Goal: Task Accomplishment & Management: Use online tool/utility

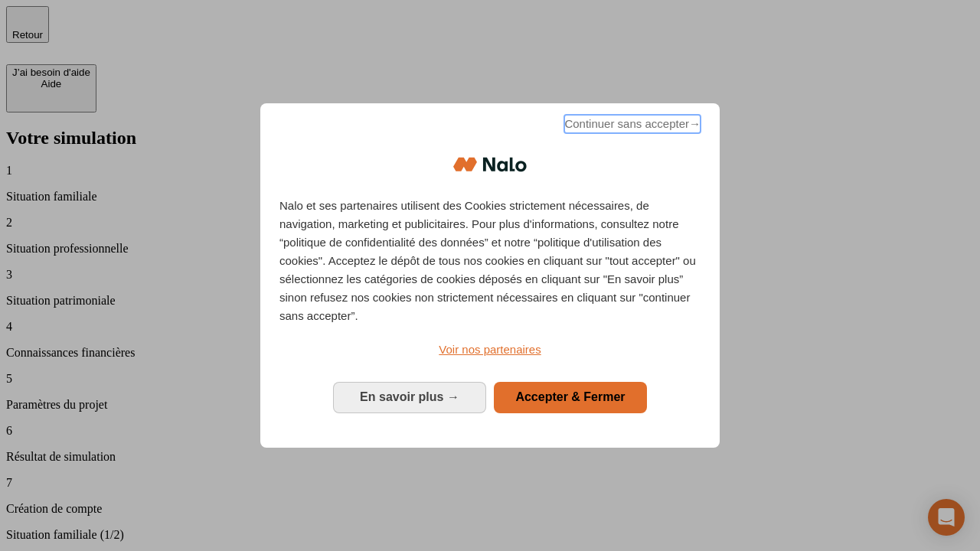
click at [631, 126] on span "Continuer sans accepter →" at bounding box center [632, 124] width 136 height 18
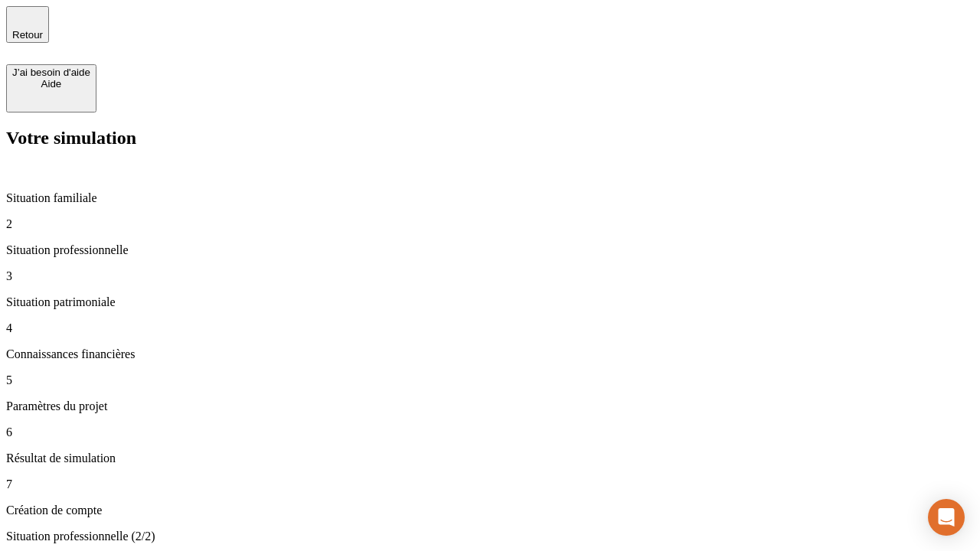
type input "30 000"
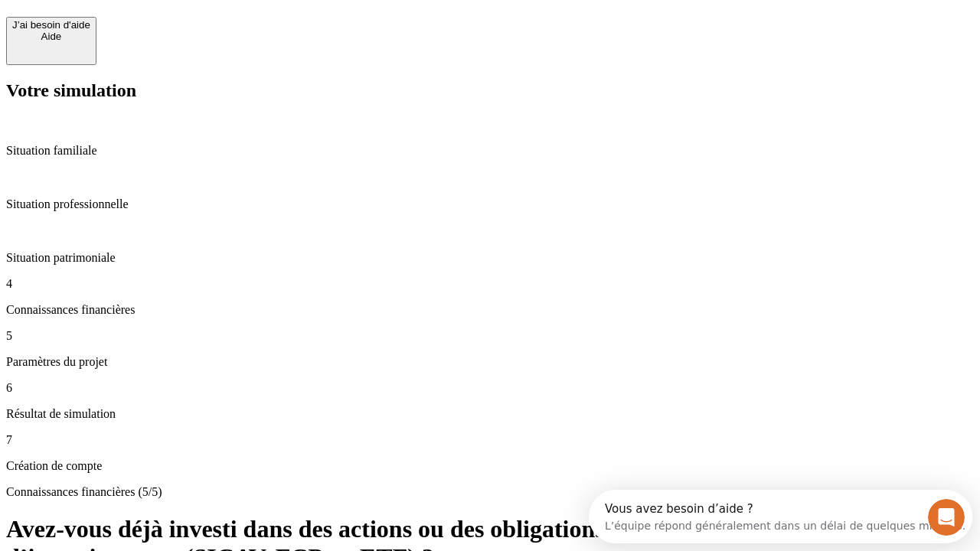
scroll to position [14, 0]
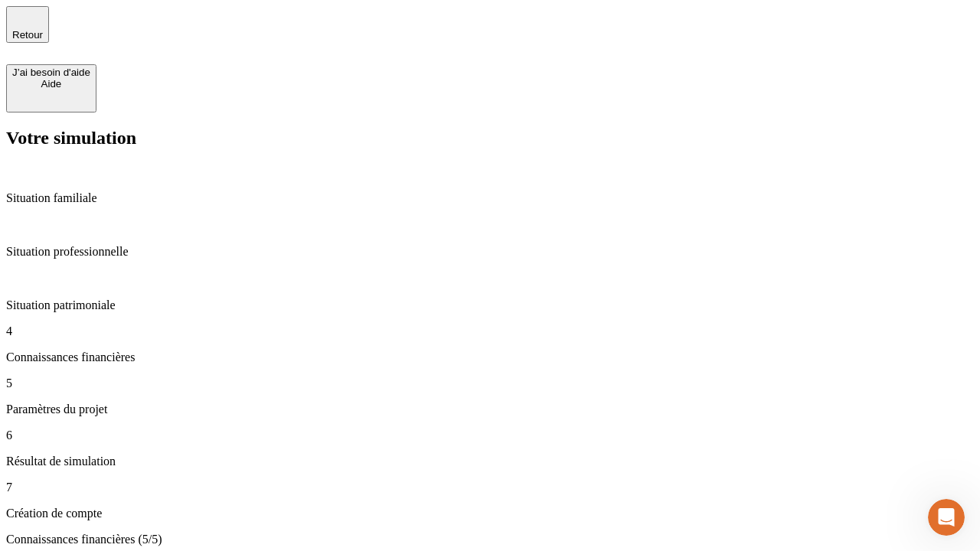
type input "25"
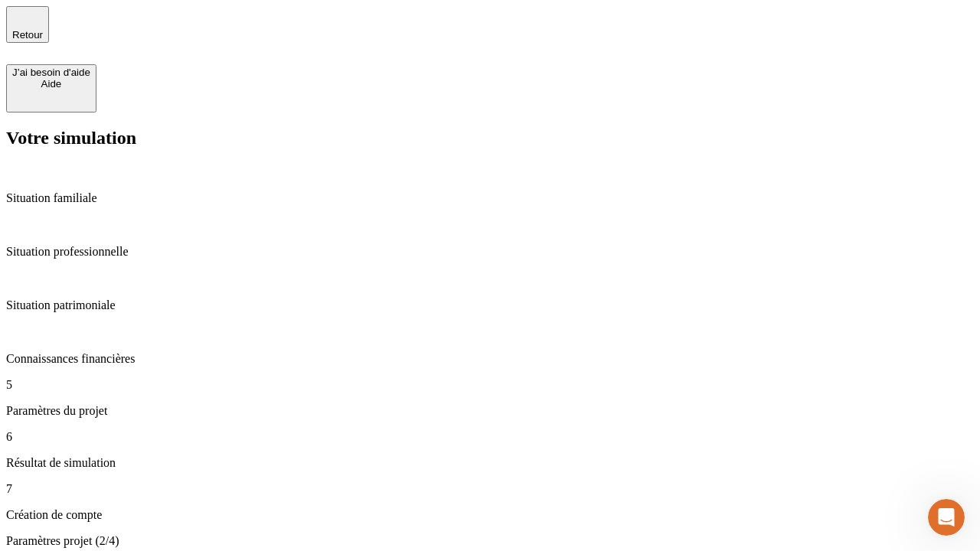
type input "64"
type input "1 000"
type input "640"
